Goal: Information Seeking & Learning: Learn about a topic

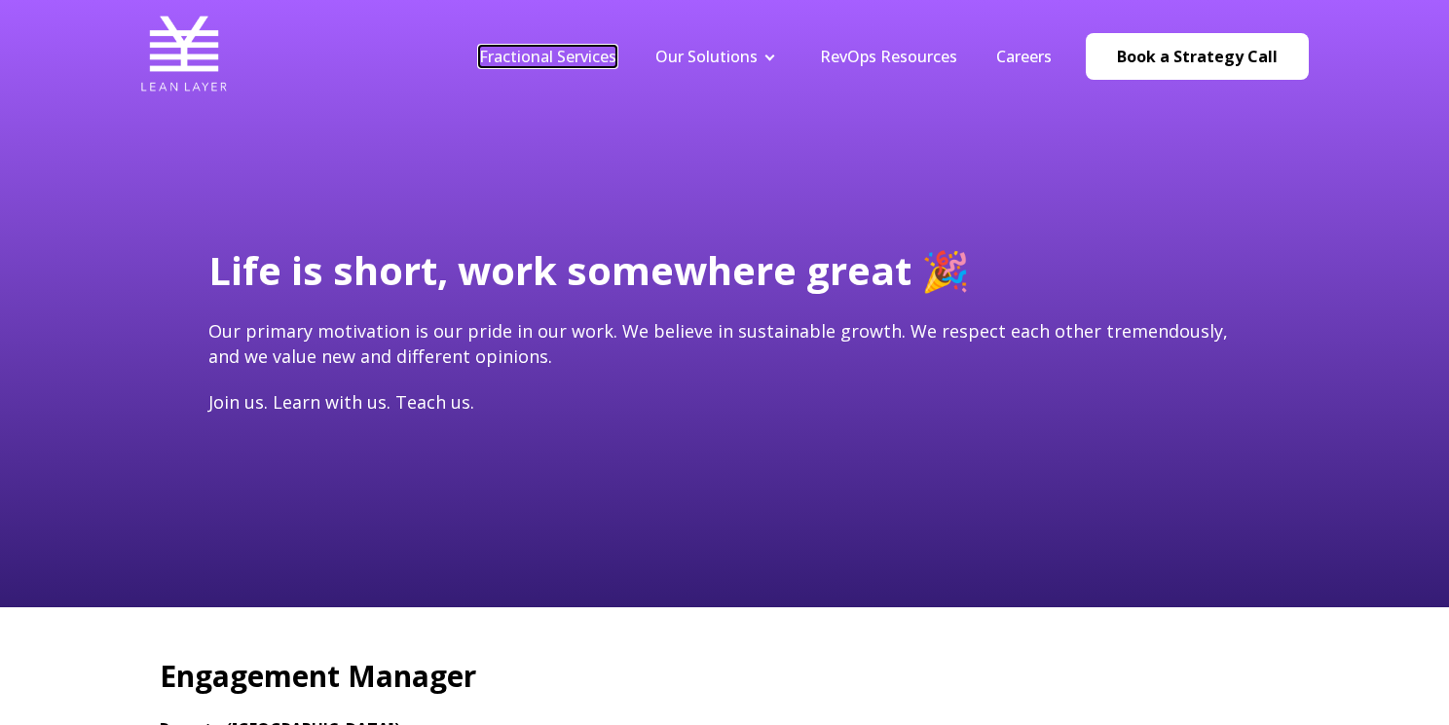
click at [579, 57] on link "Fractional Services" at bounding box center [547, 56] width 137 height 21
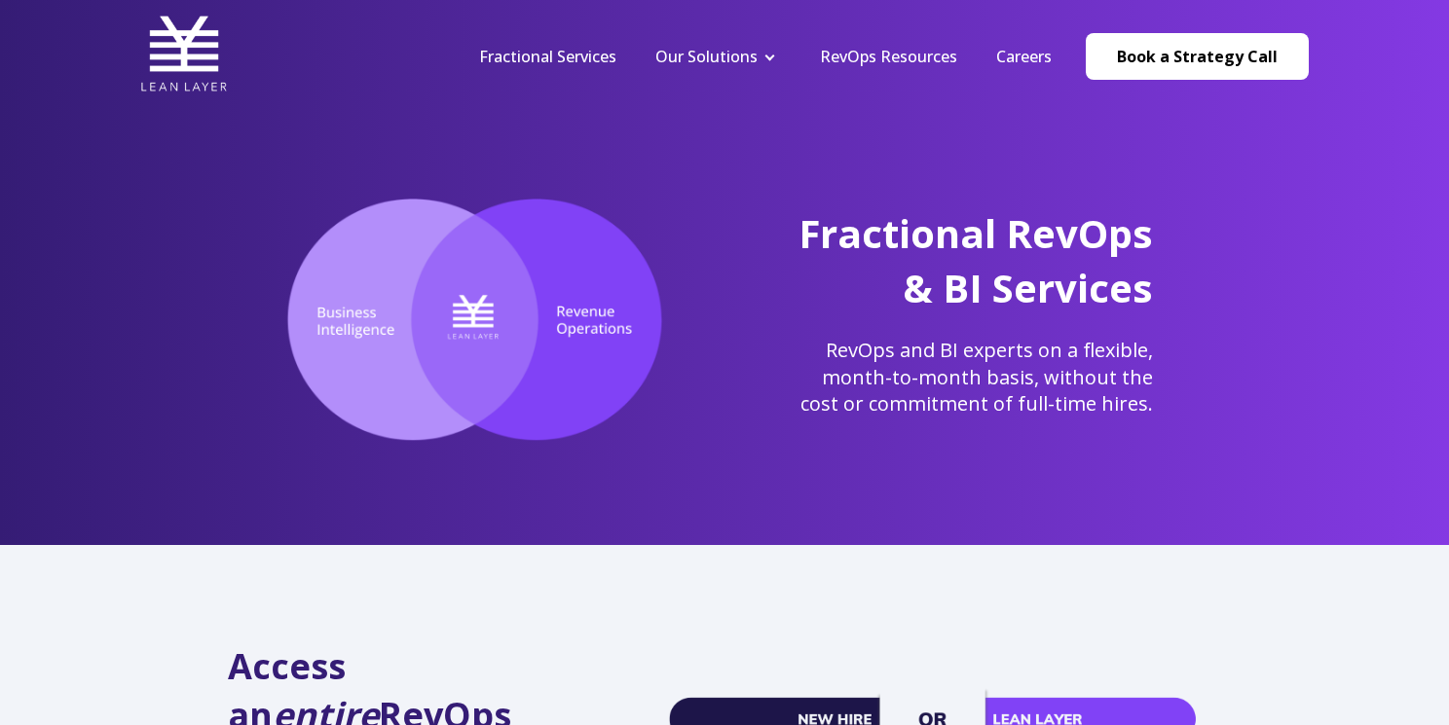
scroll to position [29, 0]
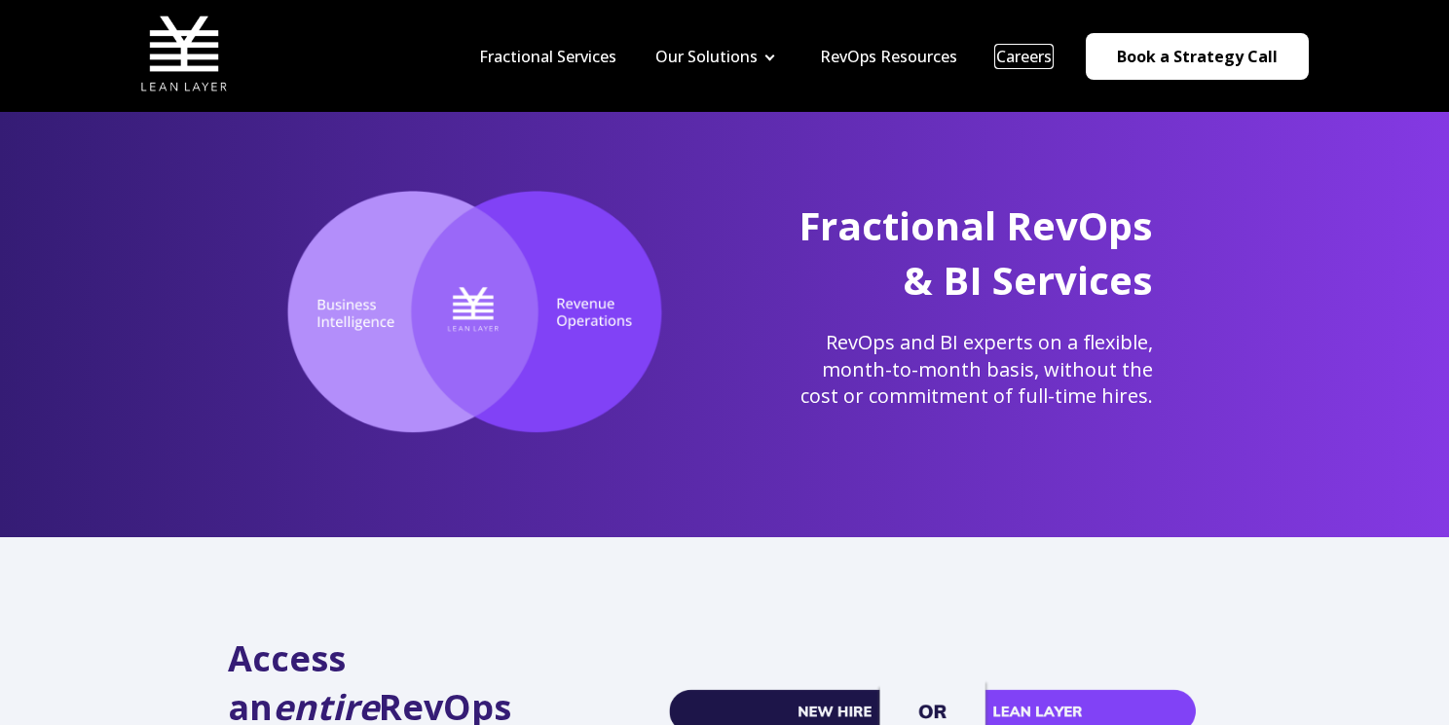
click at [1029, 55] on link "Careers" at bounding box center [1023, 56] width 55 height 21
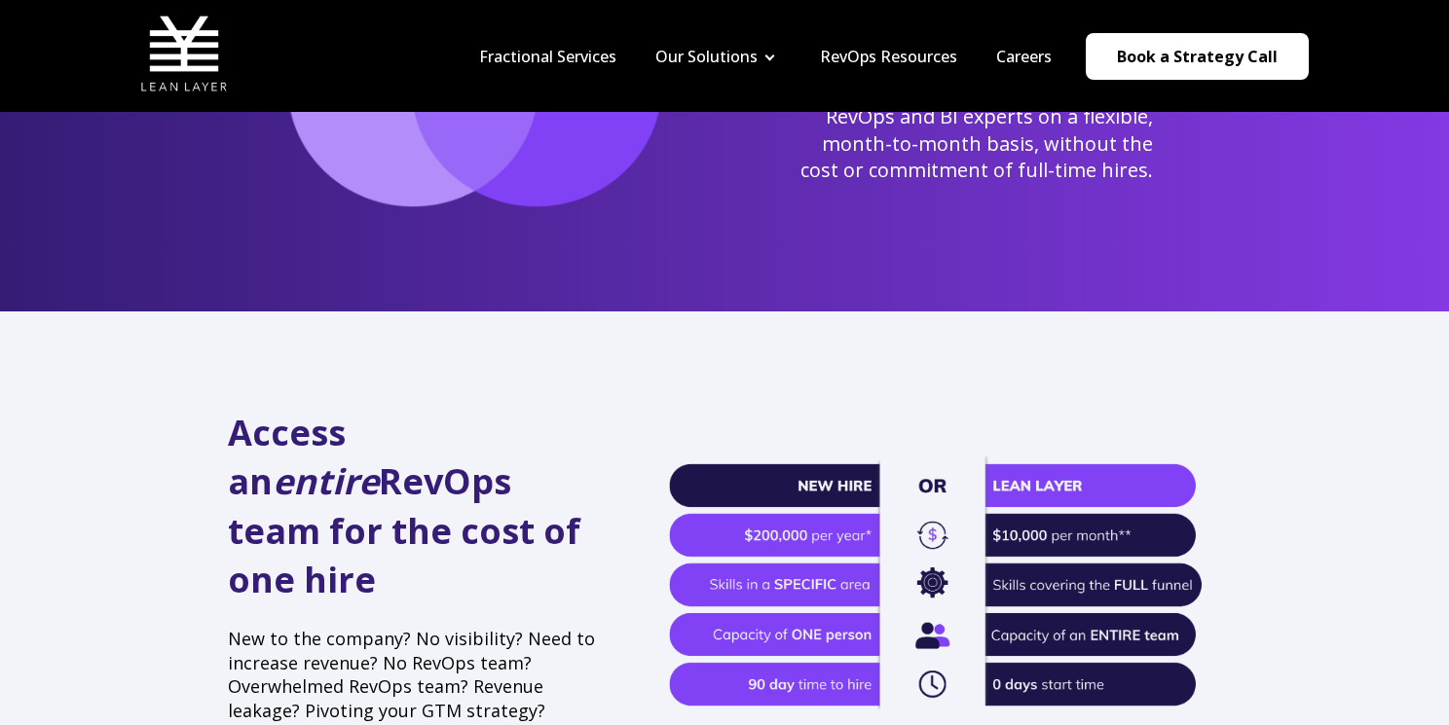
scroll to position [0, 0]
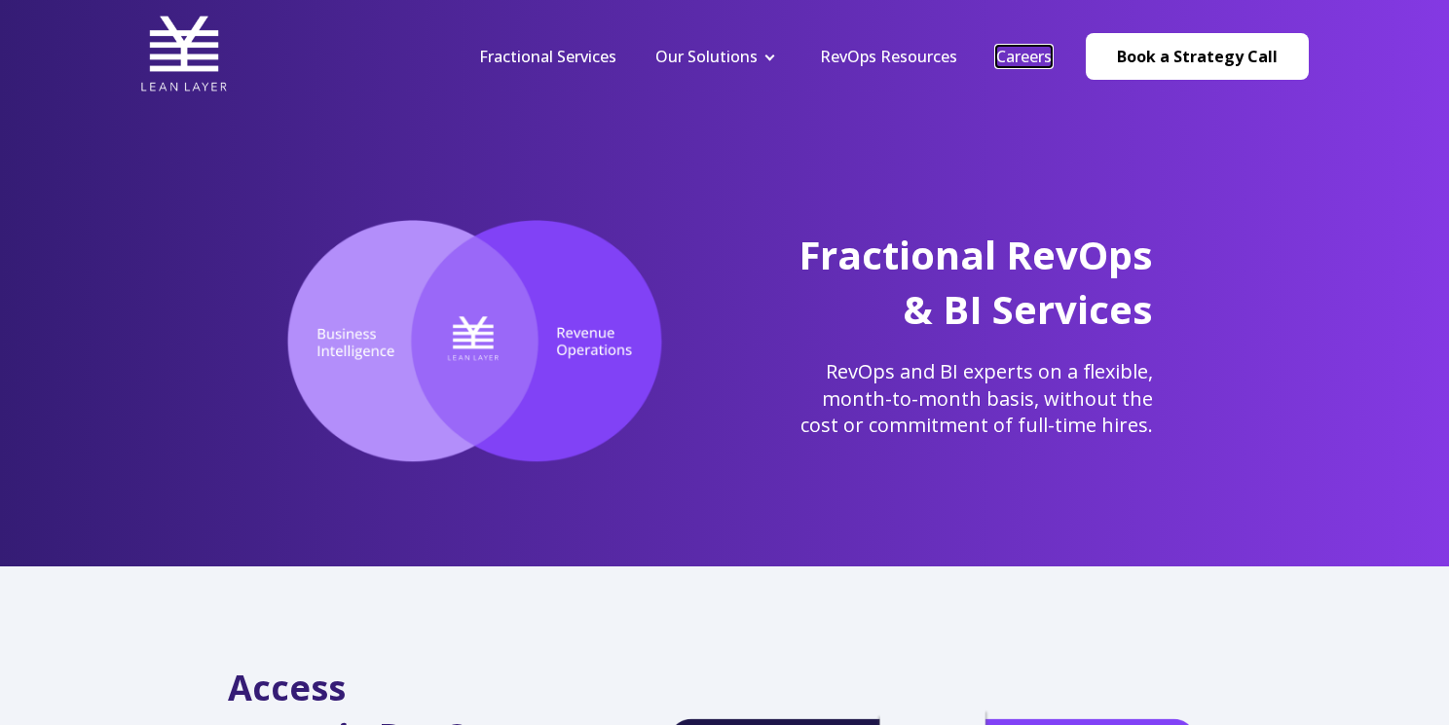
click at [1041, 60] on link "Careers" at bounding box center [1023, 56] width 55 height 21
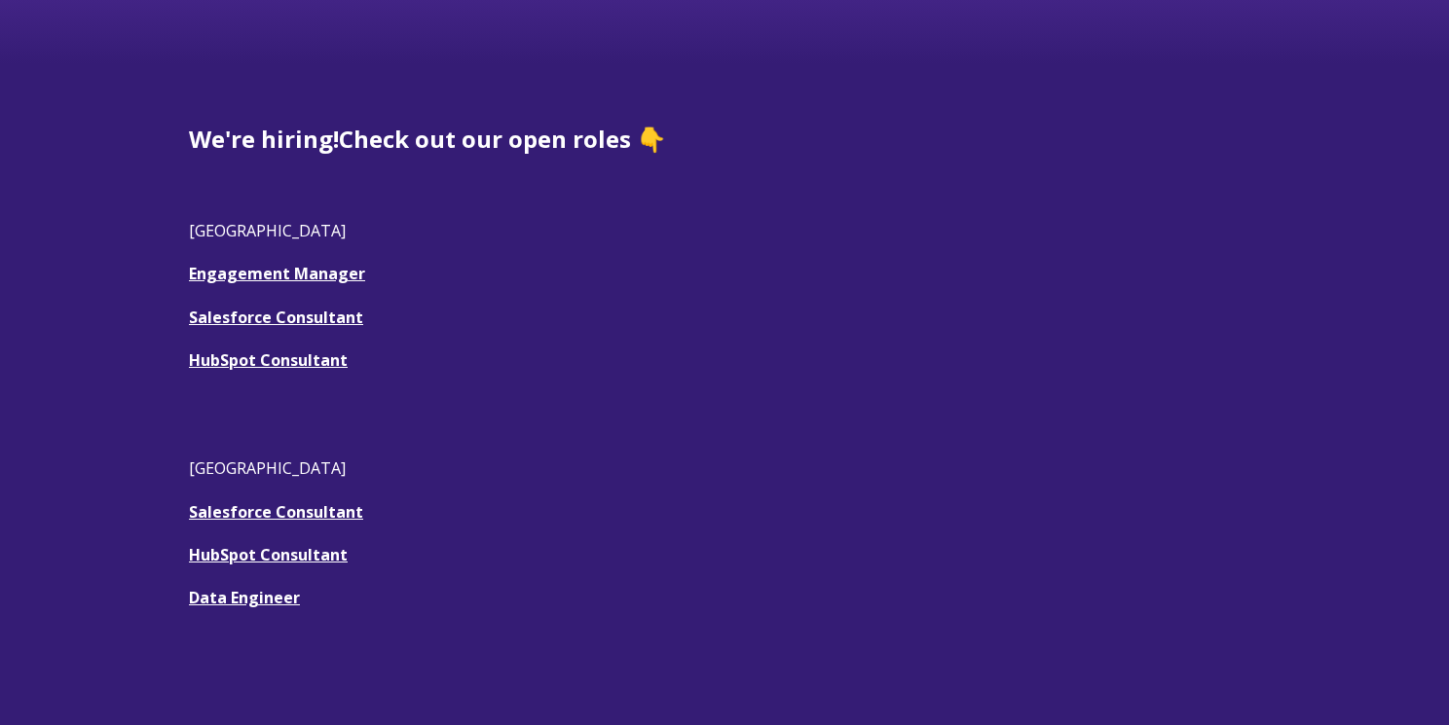
scroll to position [500, 0]
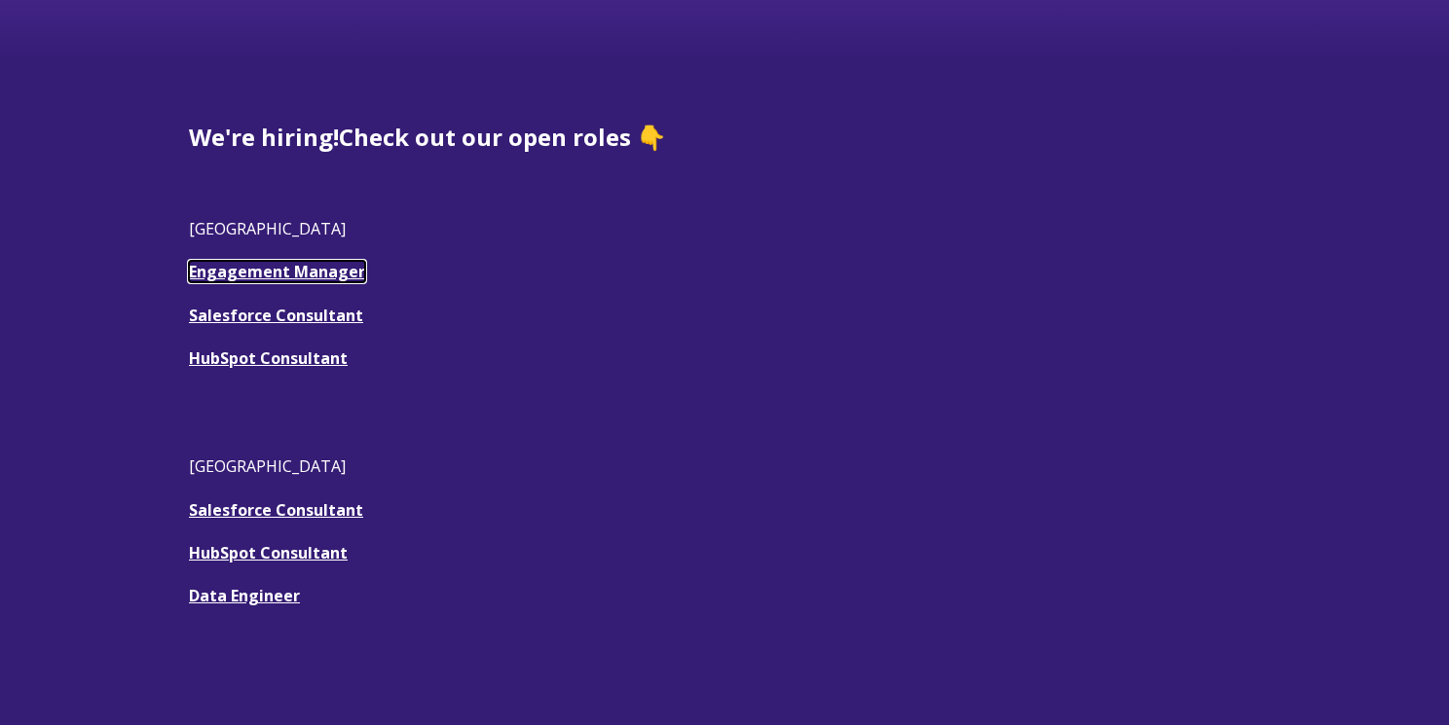
click at [242, 273] on link "Engagement Manager" at bounding box center [277, 271] width 176 height 21
